Goal: Task Accomplishment & Management: Manage account settings

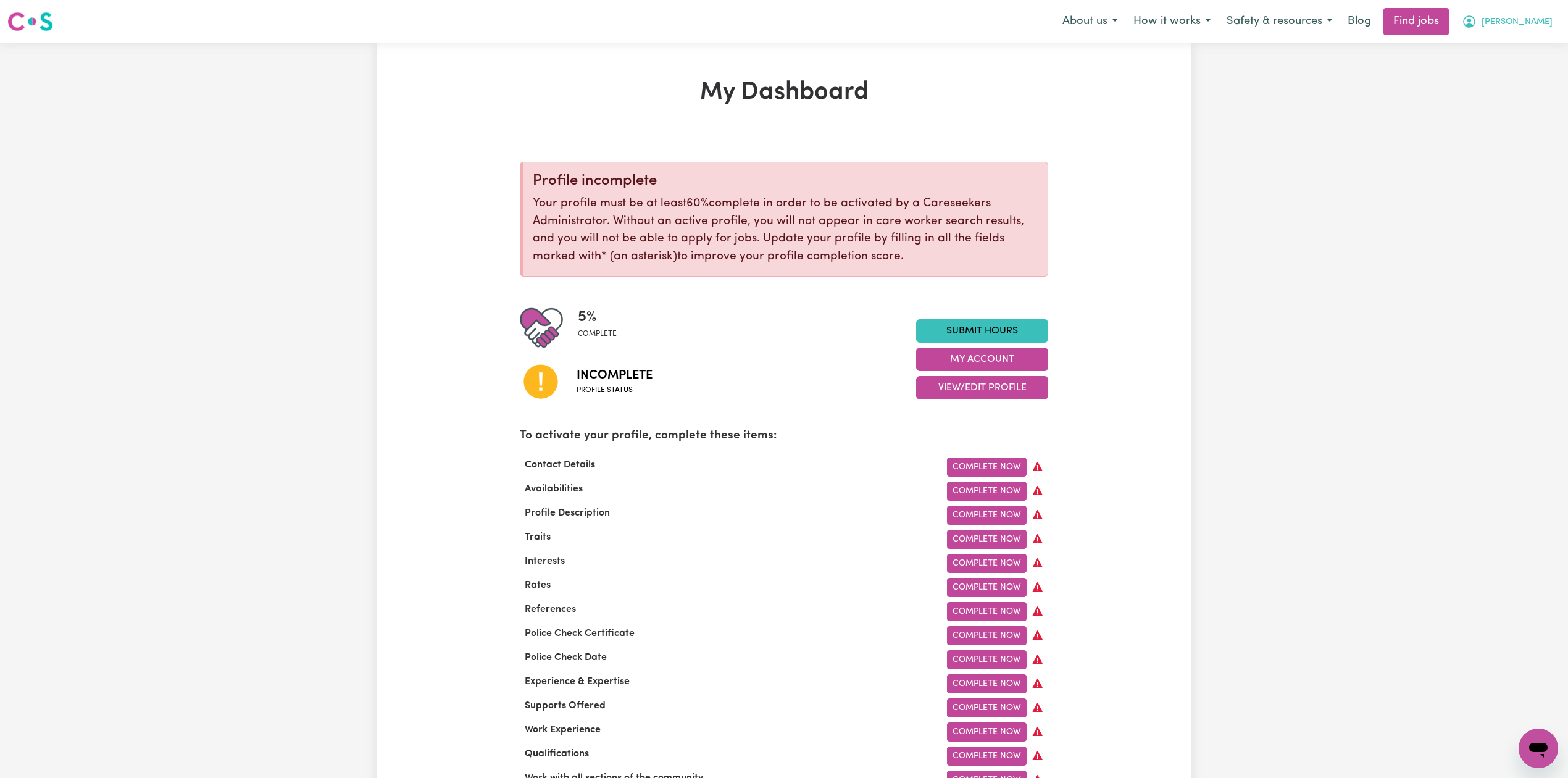
click at [1507, 8] on div "About us How it works Safety & resources Blog Find jobs [PERSON_NAME]" at bounding box center [1308, 21] width 506 height 27
drag, startPoint x: 1505, startPoint y: 13, endPoint x: 1508, endPoint y: 26, distance: 13.3
click at [1505, 15] on button "[PERSON_NAME]" at bounding box center [1507, 21] width 107 height 26
click at [1497, 97] on link "Logout" at bounding box center [1512, 94] width 97 height 23
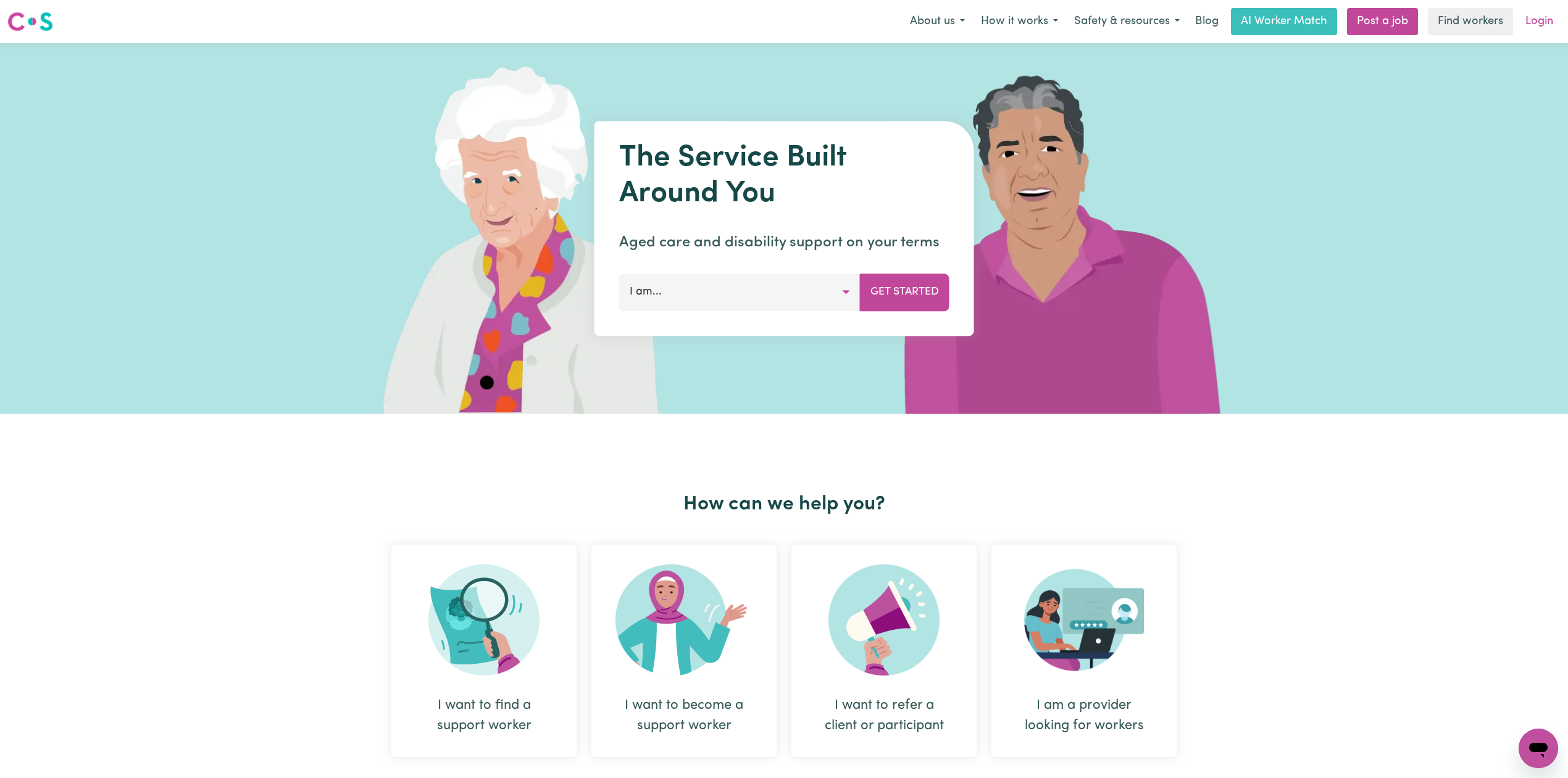
click at [1530, 26] on link "Login" at bounding box center [1540, 21] width 43 height 27
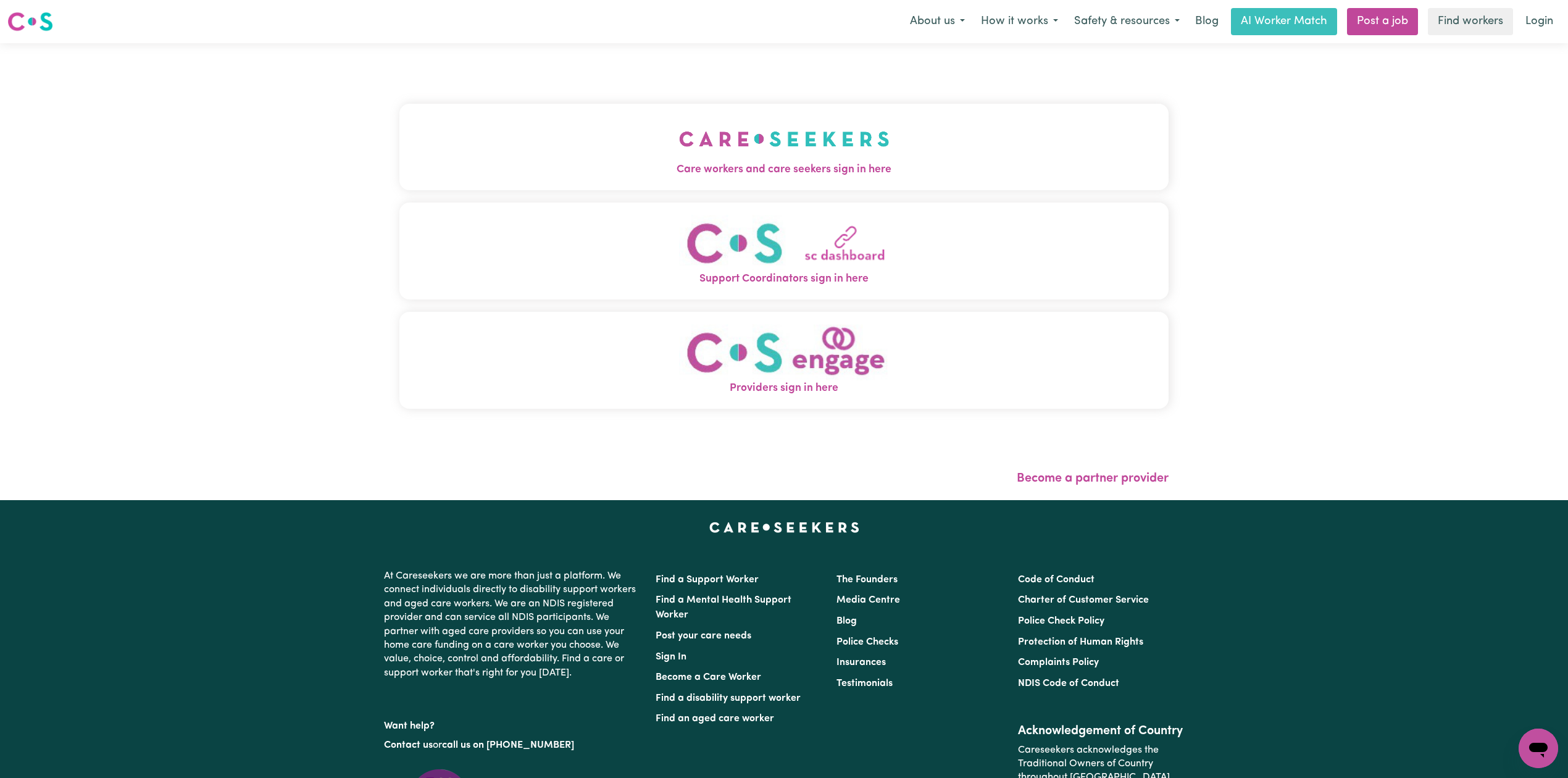
click at [742, 129] on button "Care workers and care seekers sign in here" at bounding box center [784, 147] width 769 height 86
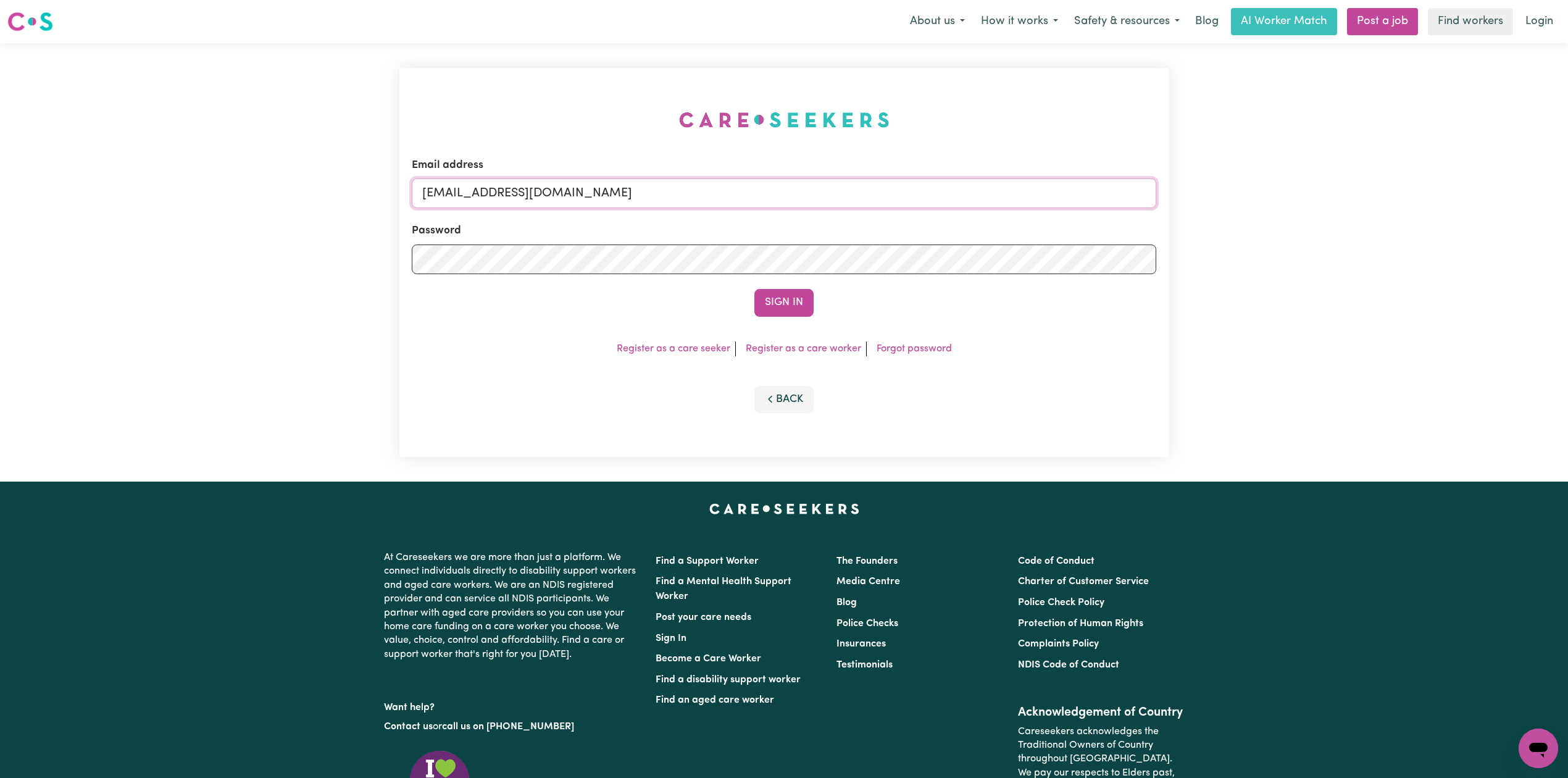
drag, startPoint x: 575, startPoint y: 203, endPoint x: 568, endPoint y: 214, distance: 13.0
click at [576, 202] on input "[EMAIL_ADDRESS][DOMAIN_NAME]" at bounding box center [784, 193] width 744 height 30
drag, startPoint x: 484, startPoint y: 193, endPoint x: 809, endPoint y: 196, distance: 325.0
click at [809, 196] on input "Superuser~[EMAIL_ADDRESS][DOMAIN_NAME]" at bounding box center [784, 193] width 744 height 30
type input "Superuser~[EMAIL_ADDRESS][DOMAIN_NAME]"
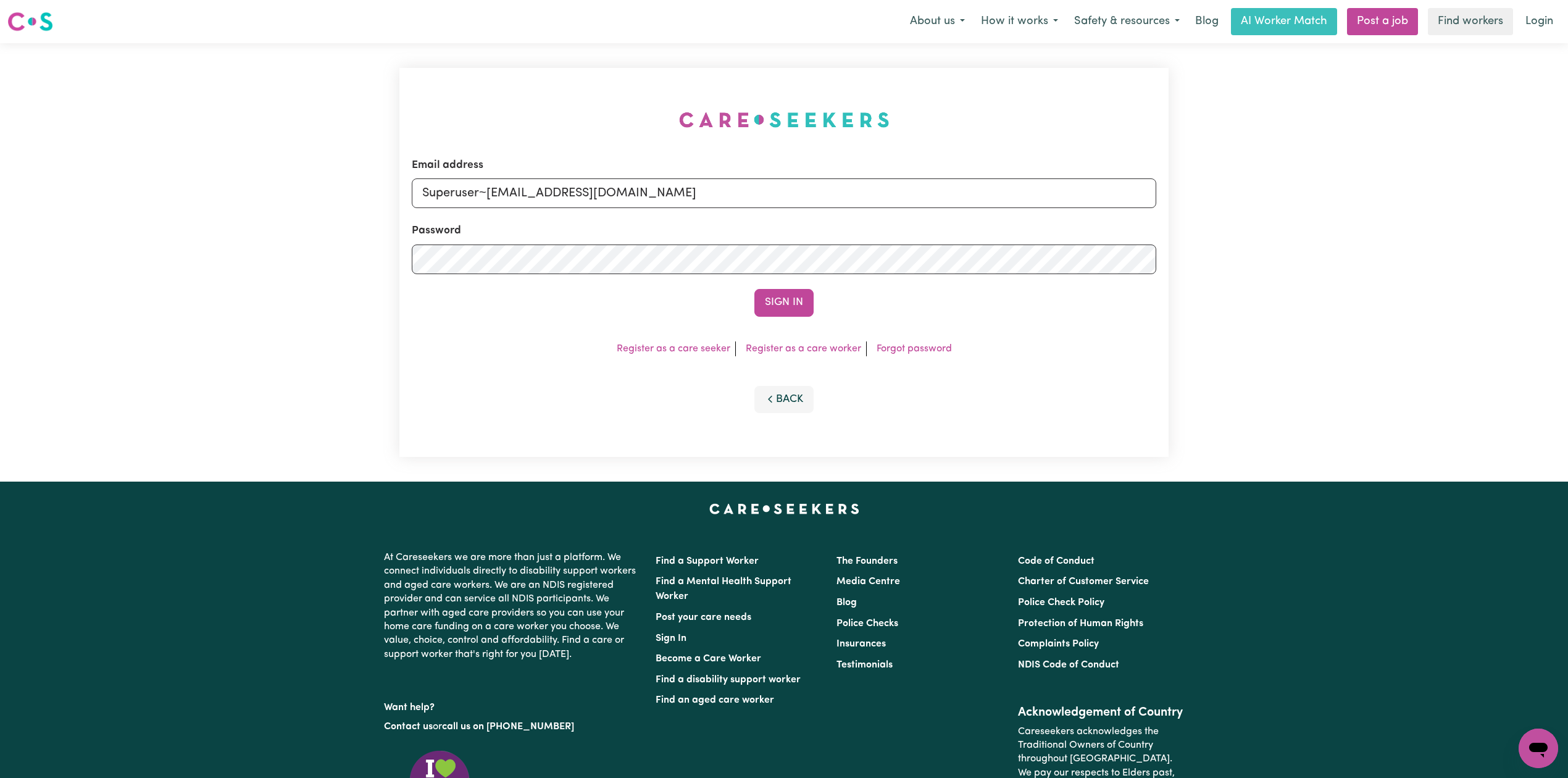
click at [782, 295] on button "Sign In" at bounding box center [784, 303] width 59 height 27
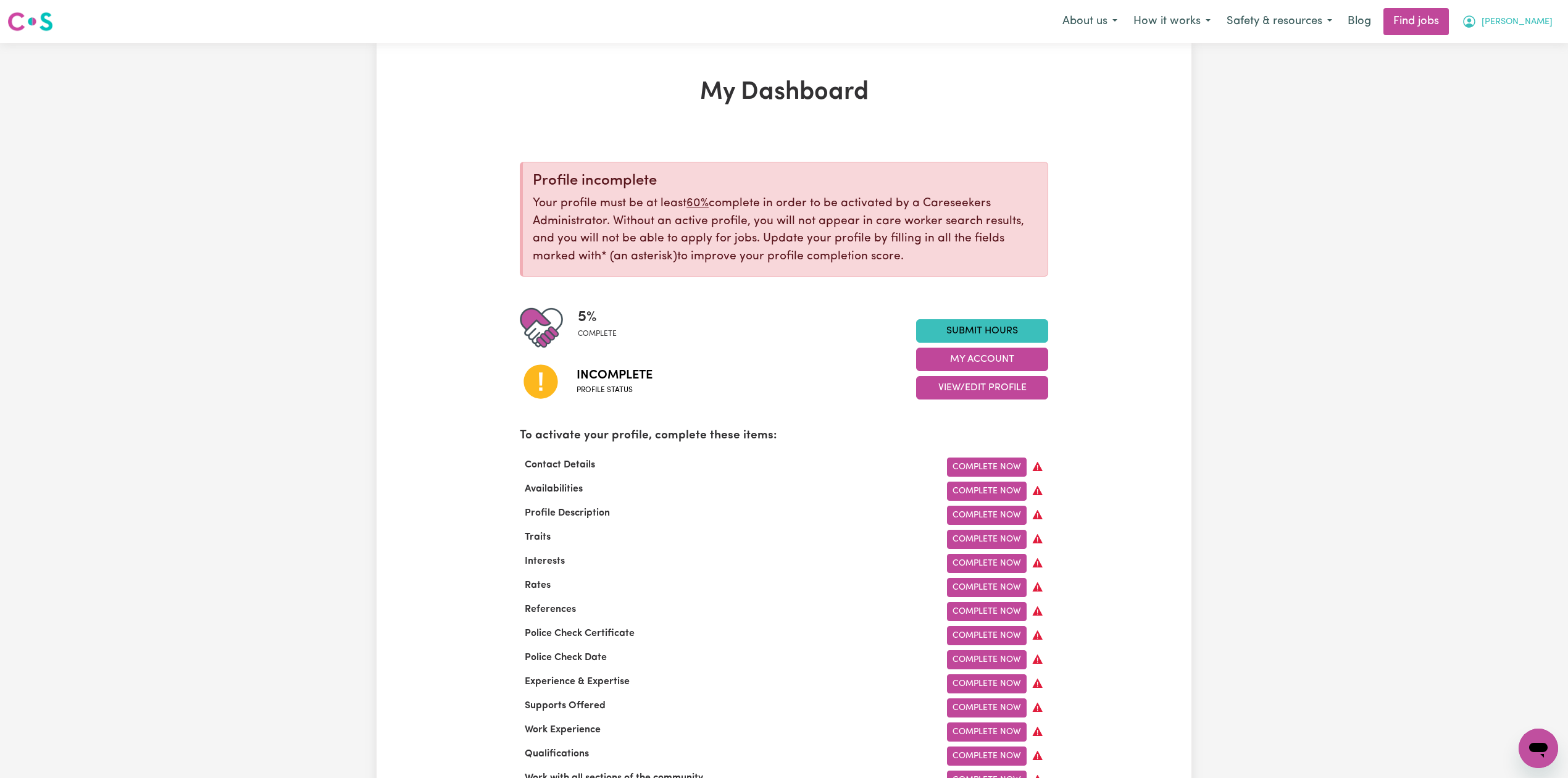
click at [1495, 6] on nav "Menu About us How it works Safety & resources Blog Find jobs [PERSON_NAME]" at bounding box center [784, 21] width 1568 height 44
drag, startPoint x: 1495, startPoint y: 13, endPoint x: 1500, endPoint y: 31, distance: 18.7
click at [1495, 15] on button "[PERSON_NAME]" at bounding box center [1507, 21] width 107 height 26
click at [1501, 85] on link "Logout" at bounding box center [1512, 94] width 97 height 23
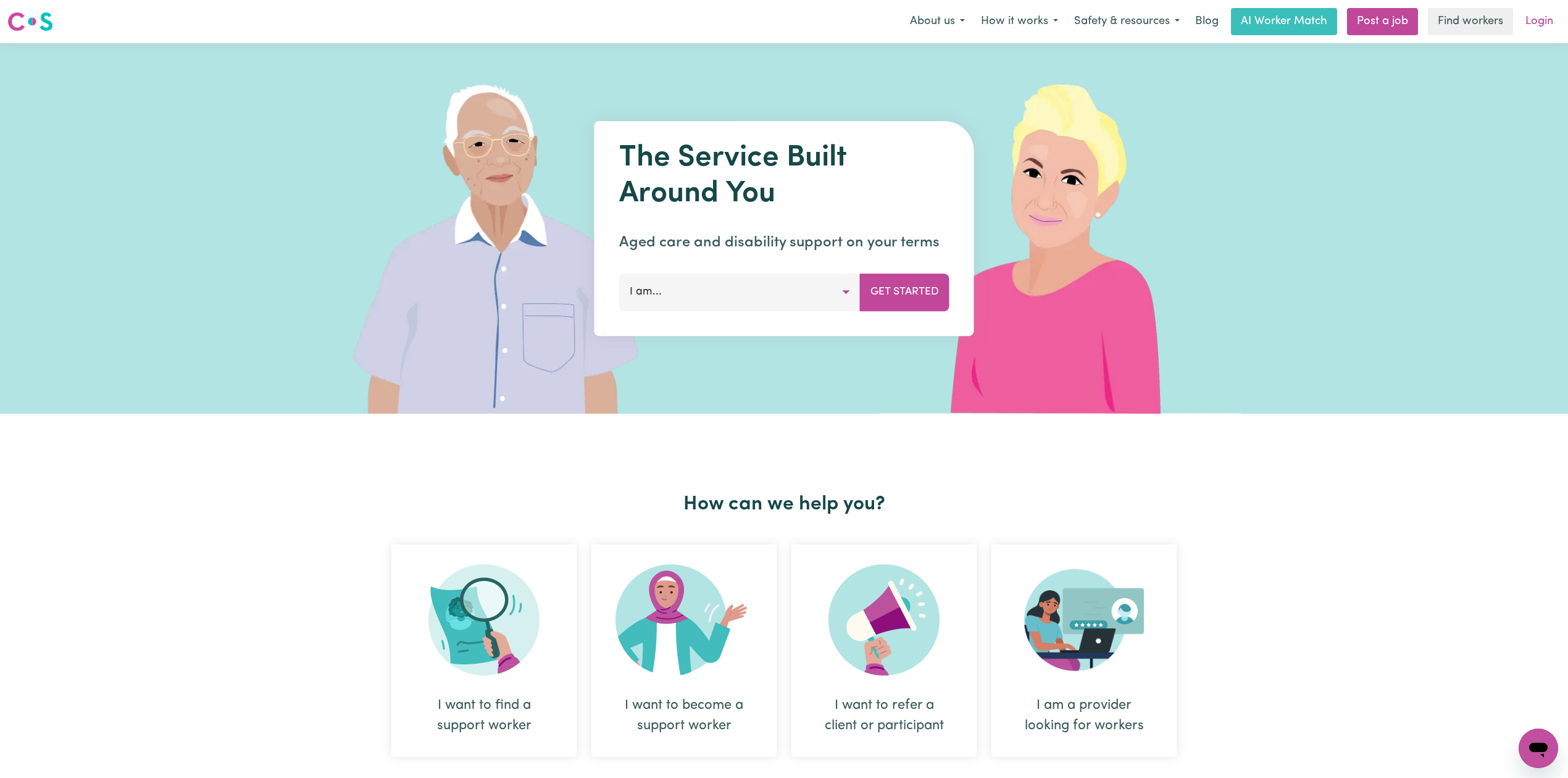
click at [1535, 21] on link "Login" at bounding box center [1540, 21] width 43 height 27
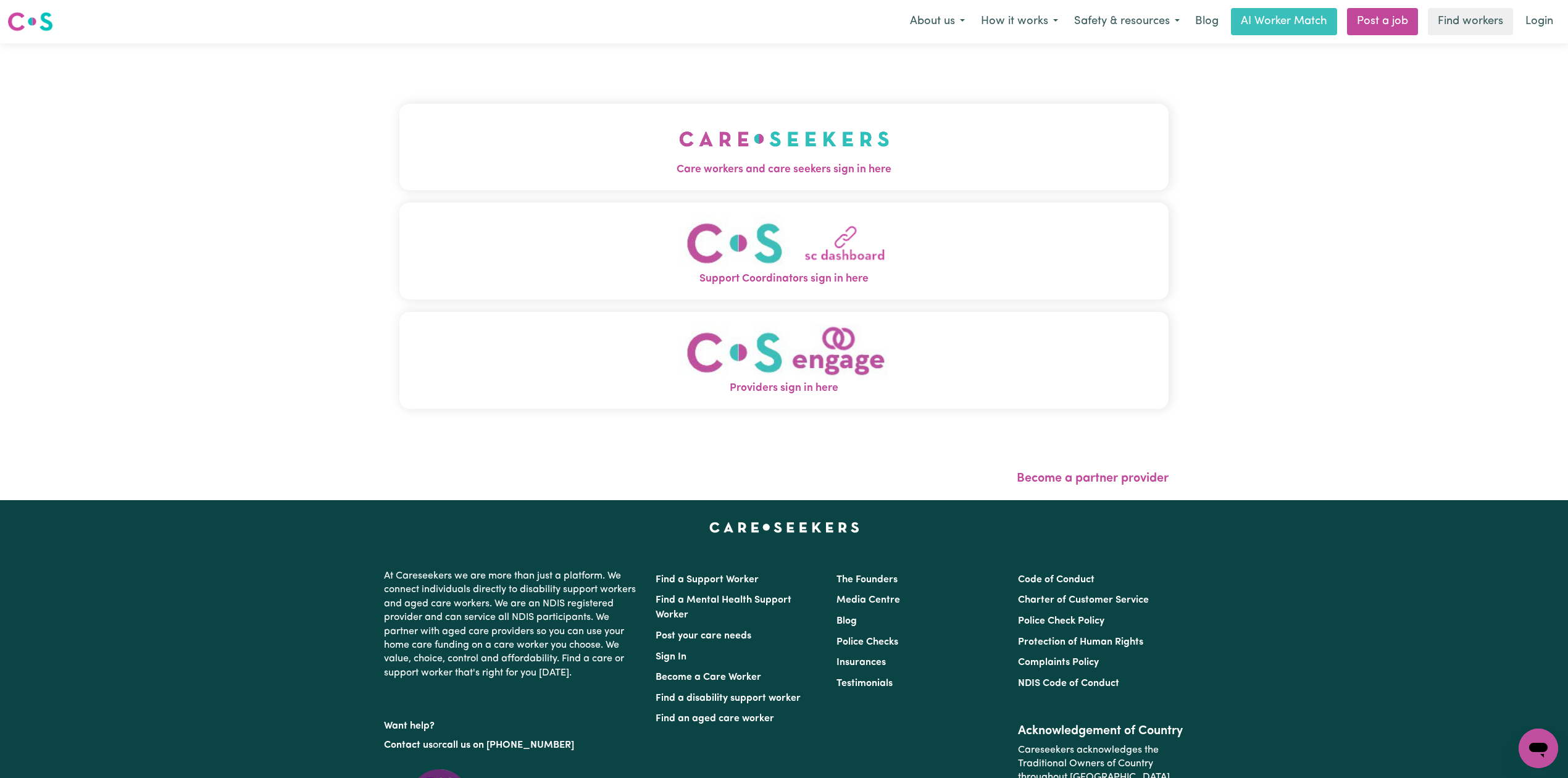
click at [399, 124] on button "Care workers and care seekers sign in here" at bounding box center [784, 147] width 769 height 86
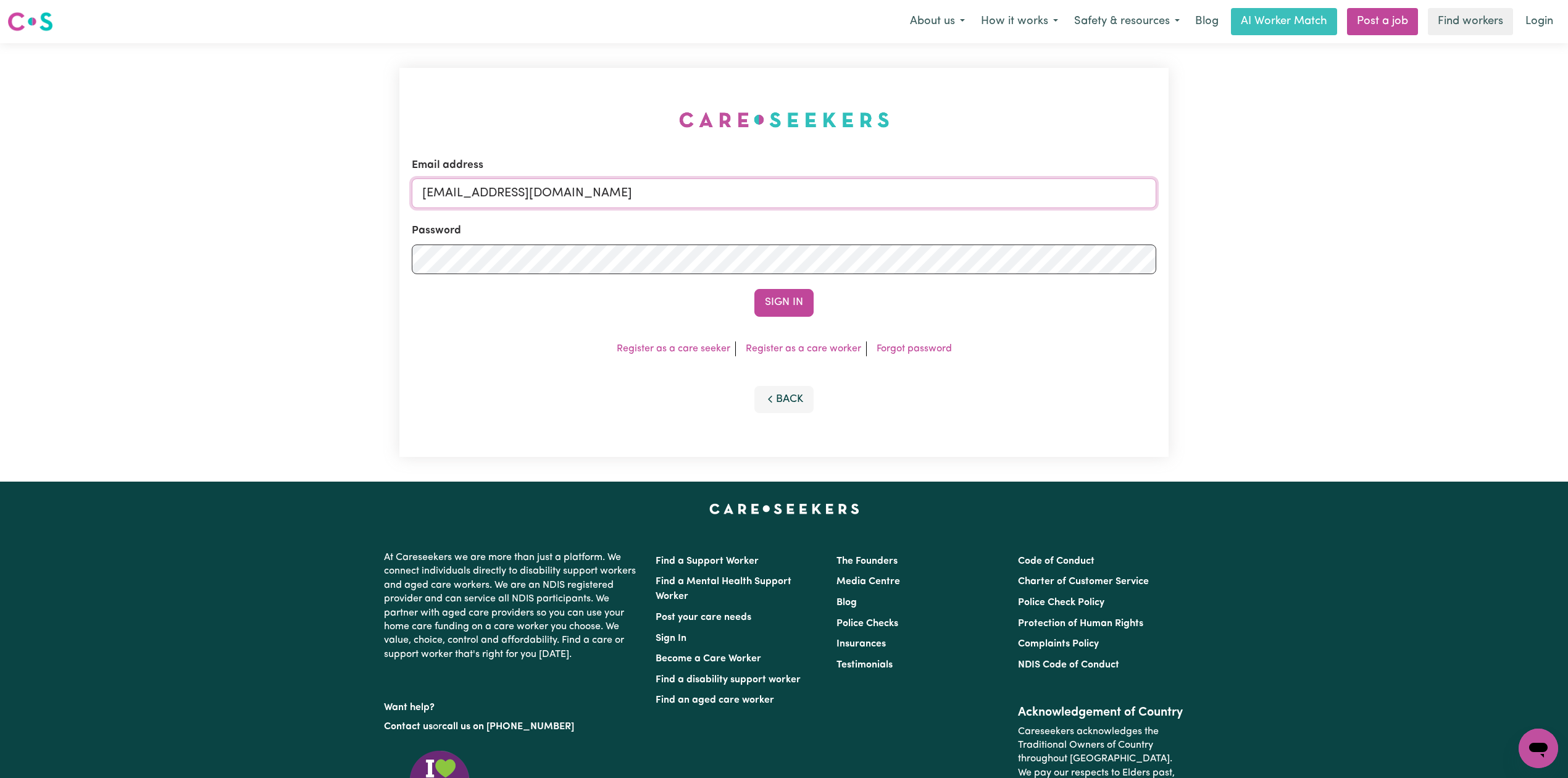
drag, startPoint x: 569, startPoint y: 199, endPoint x: 568, endPoint y: 207, distance: 8.1
click at [569, 199] on input "[EMAIL_ADDRESS][DOMAIN_NAME]" at bounding box center [784, 193] width 744 height 30
drag, startPoint x: 588, startPoint y: 169, endPoint x: 592, endPoint y: 182, distance: 13.6
click at [588, 171] on div "Email address [EMAIL_ADDRESS][DOMAIN_NAME]" at bounding box center [784, 182] width 744 height 50
click at [597, 204] on input "[EMAIL_ADDRESS][DOMAIN_NAME]" at bounding box center [784, 193] width 744 height 30
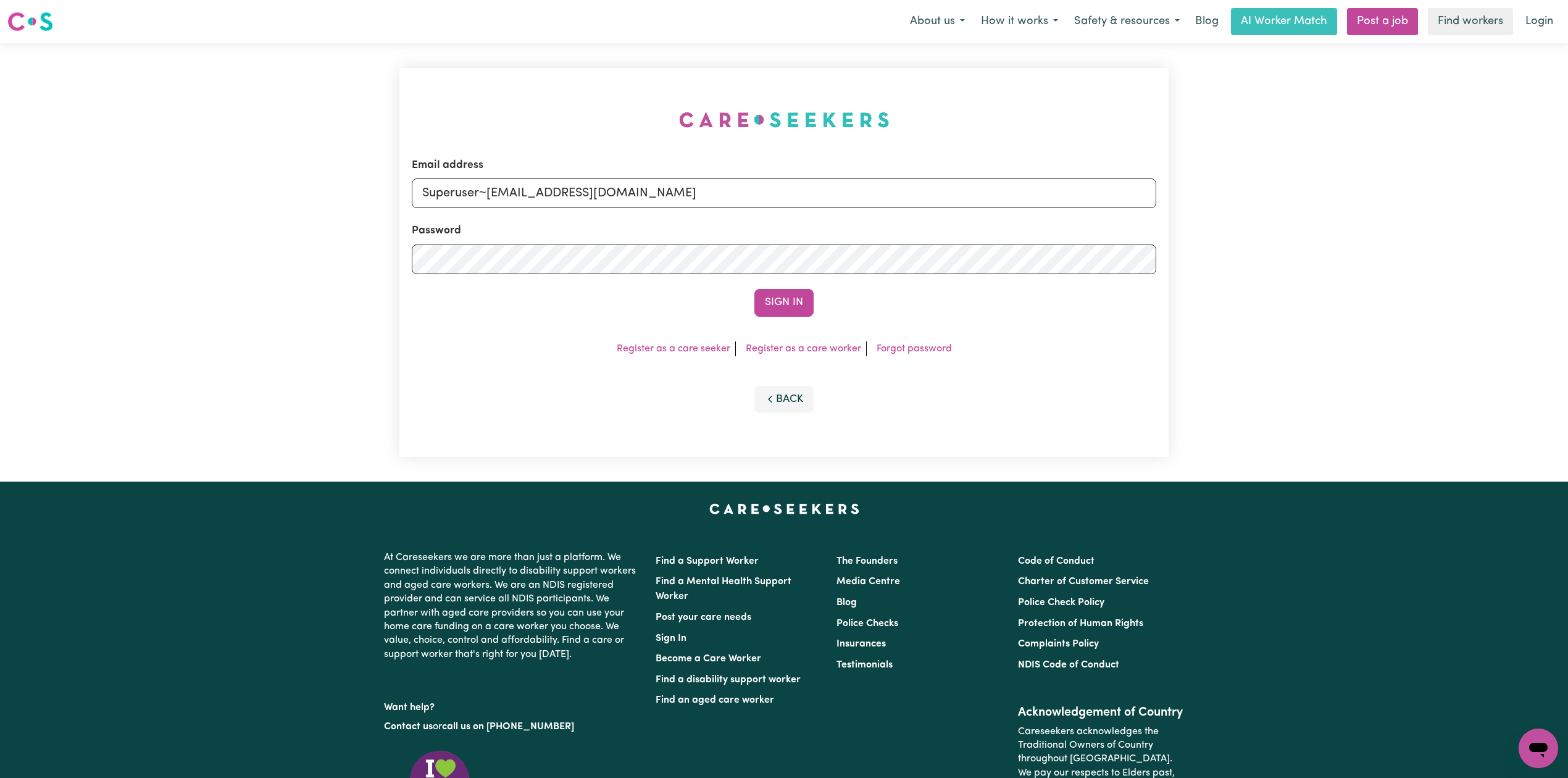
drag, startPoint x: 485, startPoint y: 193, endPoint x: 717, endPoint y: 278, distance: 247.1
click at [725, 208] on input "Superuser~[EMAIL_ADDRESS][DOMAIN_NAME]" at bounding box center [784, 193] width 744 height 30
type input "Superuser~[EMAIL_ADDRESS][DOMAIN_NAME]"
click at [761, 298] on button "Sign In" at bounding box center [784, 303] width 59 height 27
